Goal: Use online tool/utility

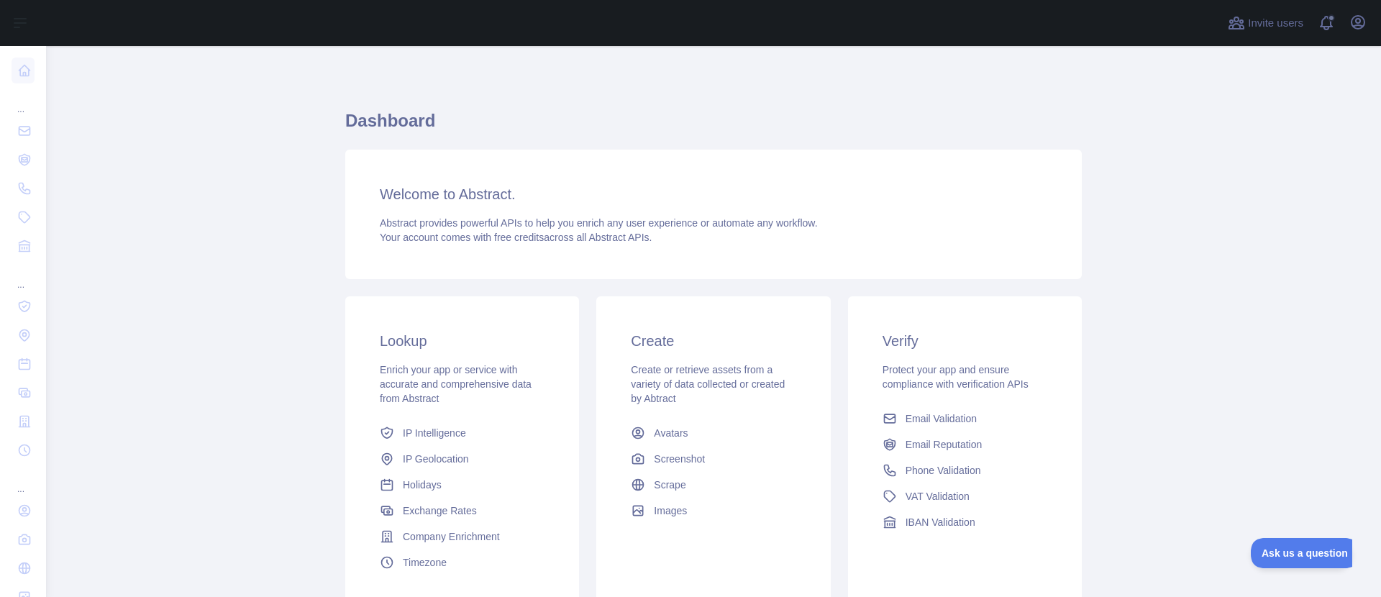
click at [408, 130] on h1 "Dashboard" at bounding box center [713, 126] width 737 height 35
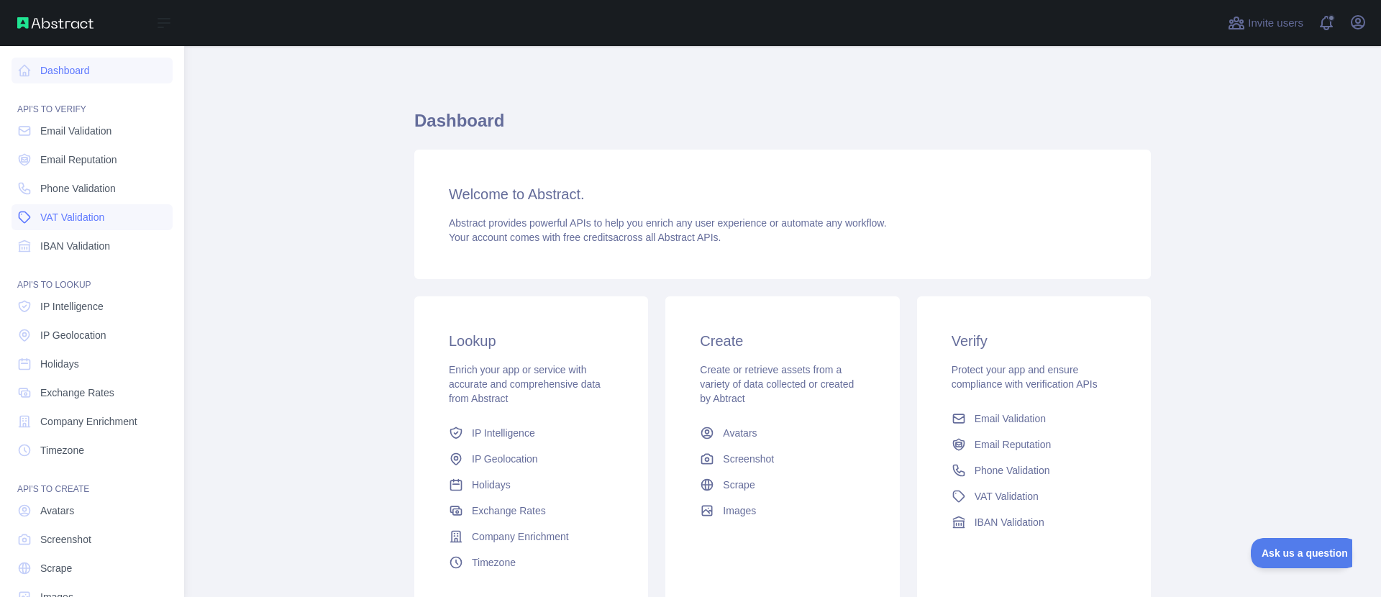
scroll to position [36, 0]
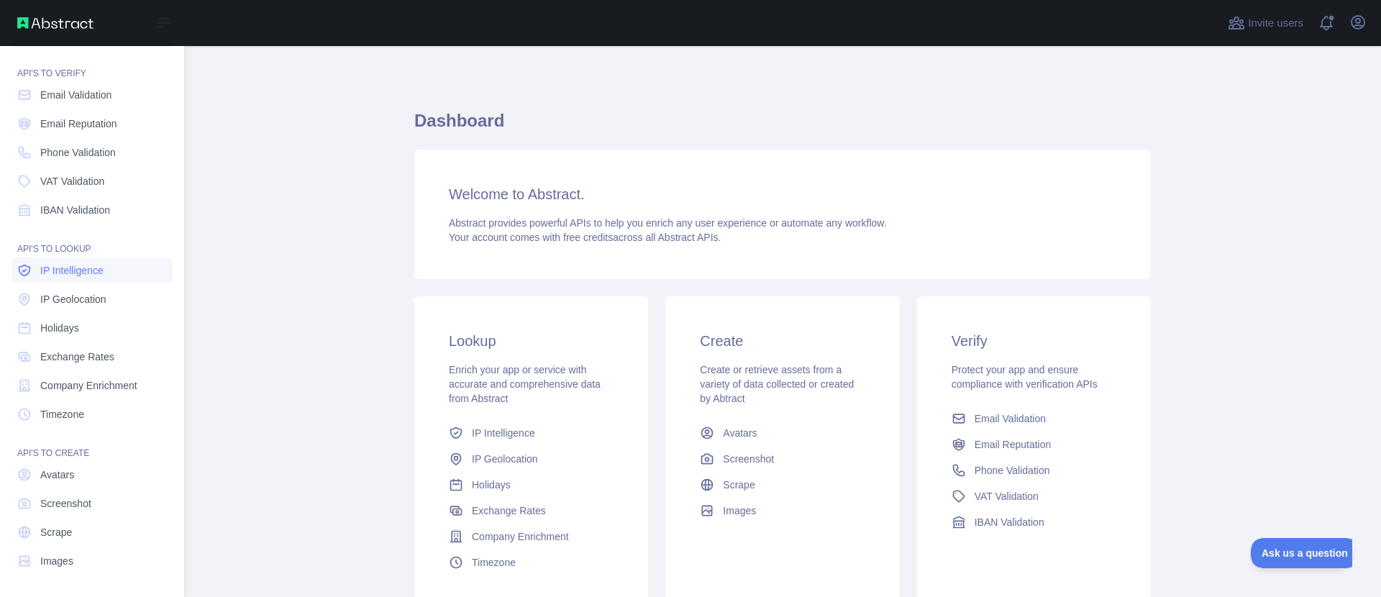
click at [63, 269] on span "IP Intelligence" at bounding box center [71, 270] width 63 height 14
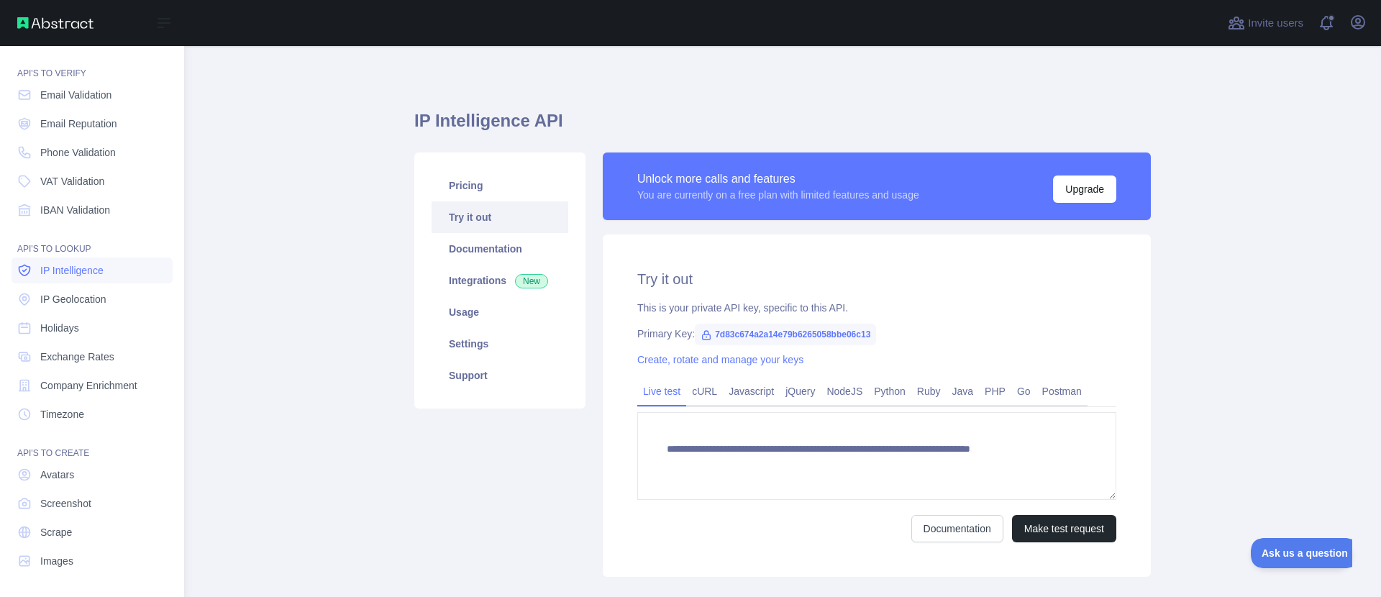
type textarea "**********"
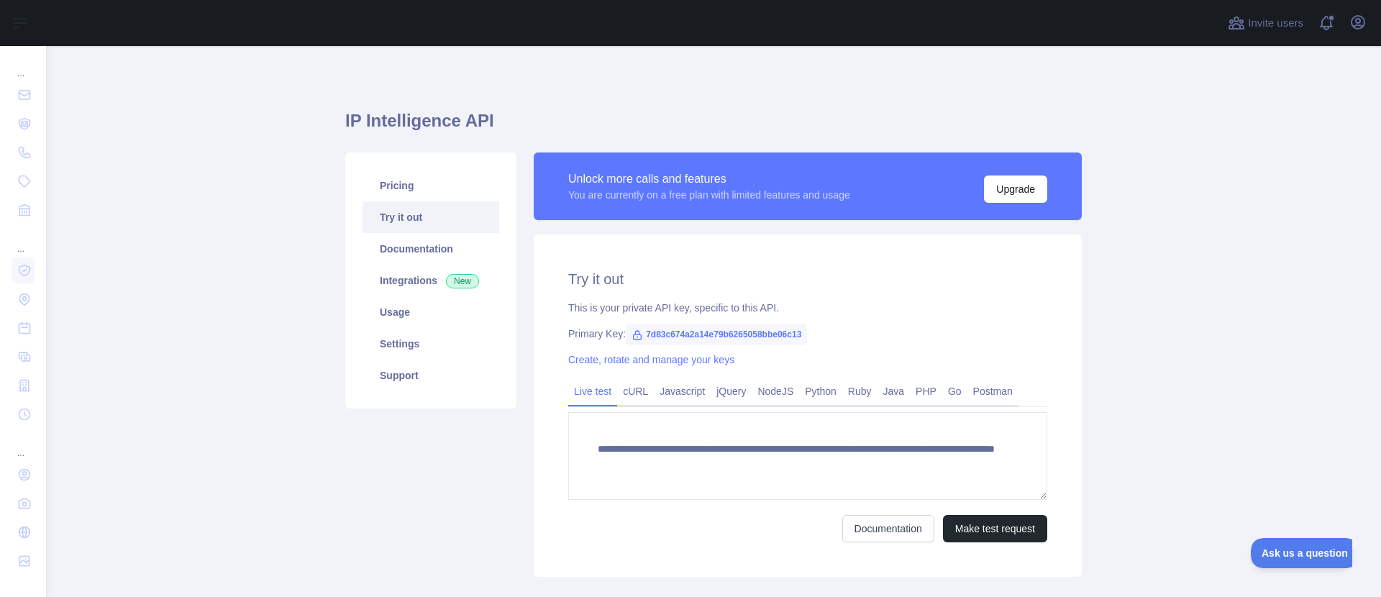
click at [734, 330] on span "7d83c674a2a14e79b6265058bbe06c13" at bounding box center [716, 335] width 181 height 22
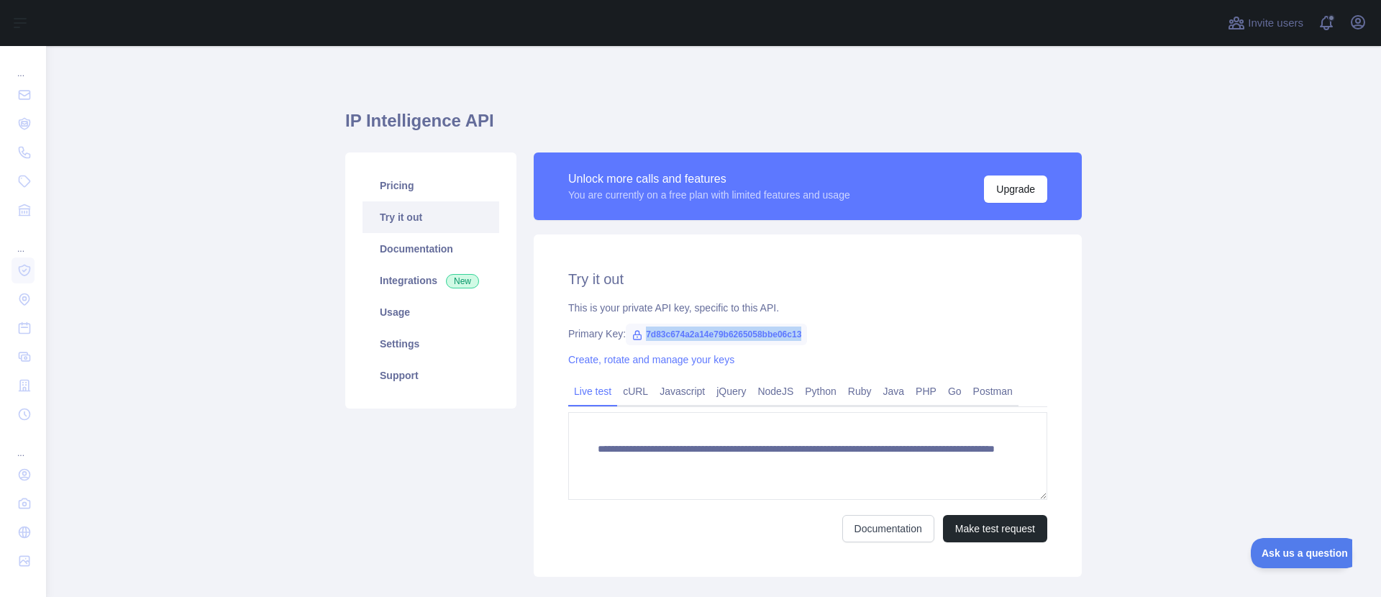
click at [734, 330] on span "7d83c674a2a14e79b6265058bbe06c13" at bounding box center [716, 335] width 181 height 22
copy span "7d83c674a2a14e79b6265058bbe06c13"
